Goal: Task Accomplishment & Management: Use online tool/utility

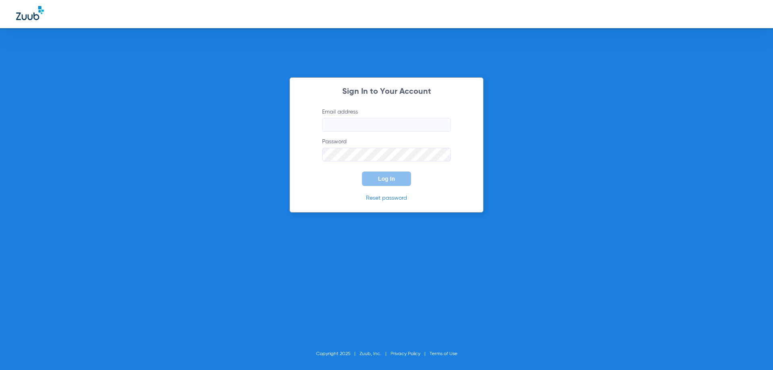
type input "[EMAIL_ADDRESS][DOMAIN_NAME]"
click at [333, 176] on form "Email address [EMAIL_ADDRESS][DOMAIN_NAME] Password Log In" at bounding box center [386, 147] width 153 height 78
click at [382, 176] on span "Log In" at bounding box center [386, 179] width 17 height 6
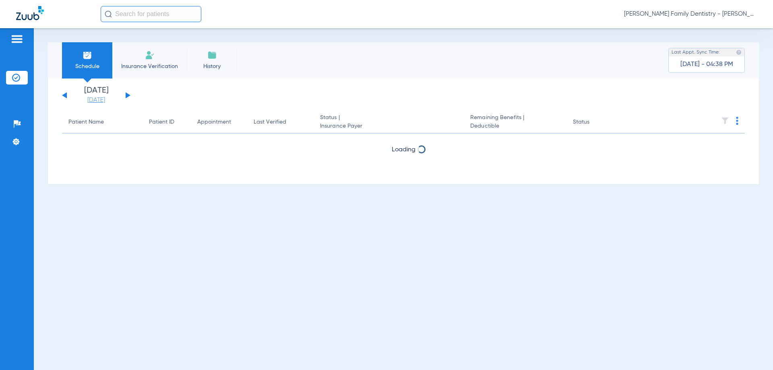
click at [80, 101] on link "[DATE]" at bounding box center [96, 100] width 48 height 8
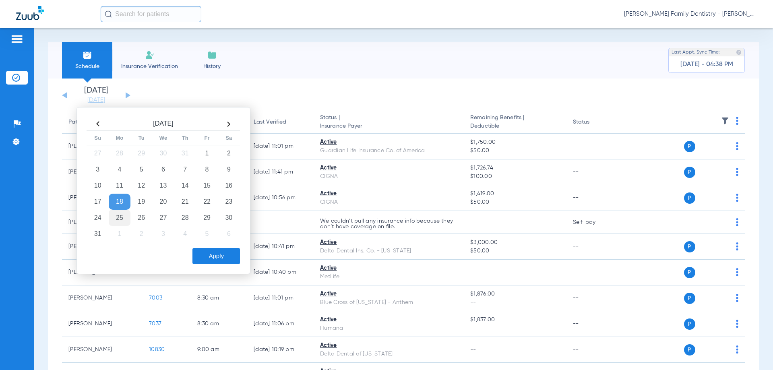
click at [122, 217] on td "25" at bounding box center [120, 218] width 22 height 16
click at [199, 255] on button "Apply" at bounding box center [216, 256] width 48 height 16
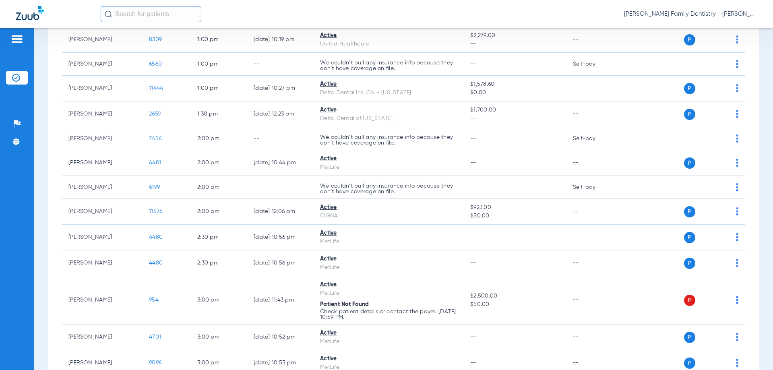
scroll to position [966, 0]
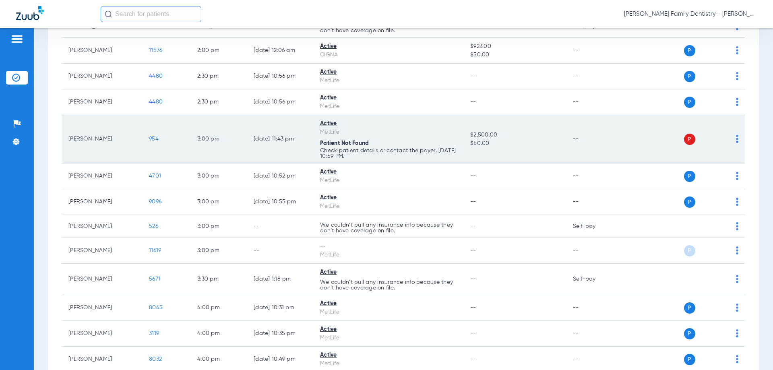
click at [736, 138] on img at bounding box center [737, 139] width 2 height 8
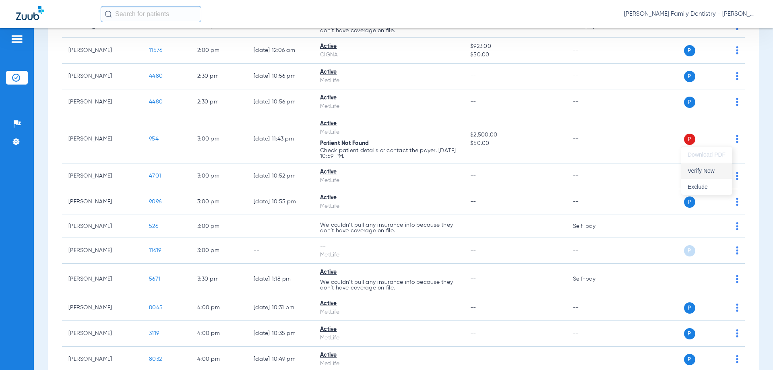
click at [706, 173] on span "Verify Now" at bounding box center [707, 171] width 38 height 6
